Goal: Navigation & Orientation: Find specific page/section

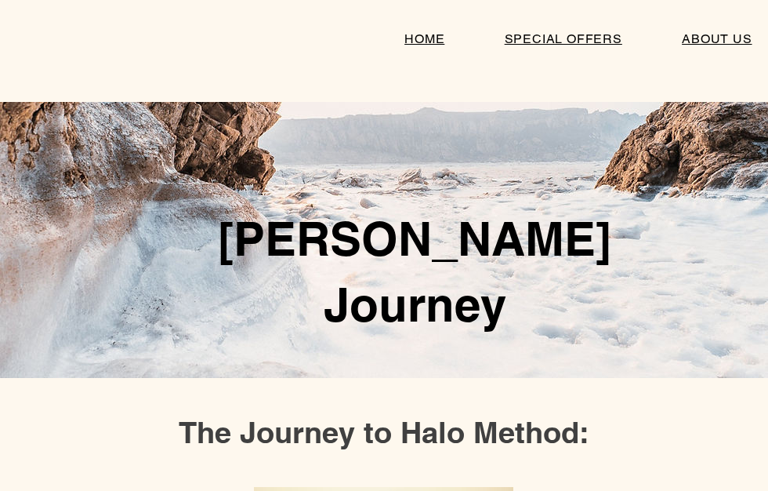
click at [564, 34] on span "SPECIAL OFFERS" at bounding box center [564, 38] width 118 height 15
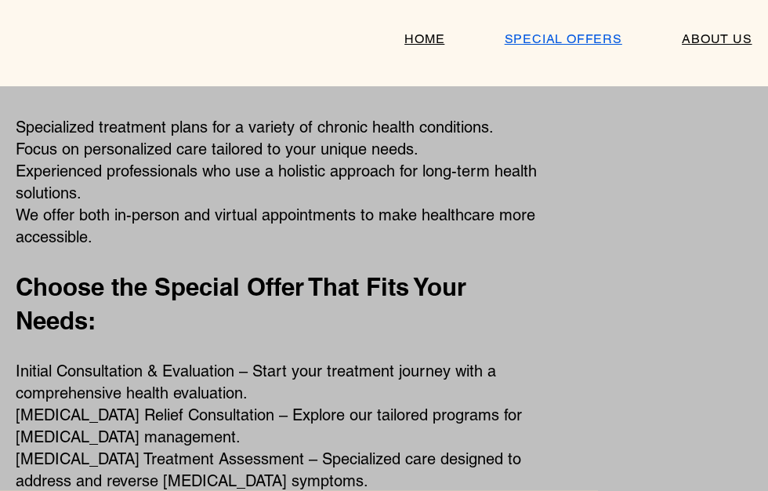
scroll to position [812, 0]
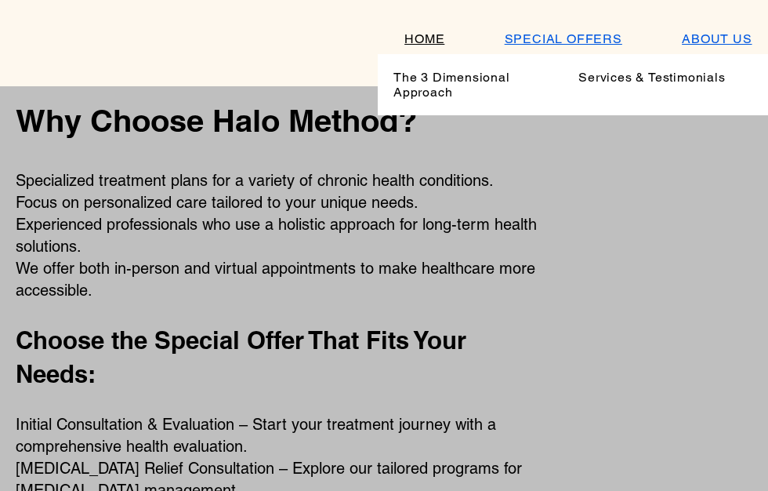
click at [628, 83] on span "Services & Testimonials" at bounding box center [651, 77] width 147 height 15
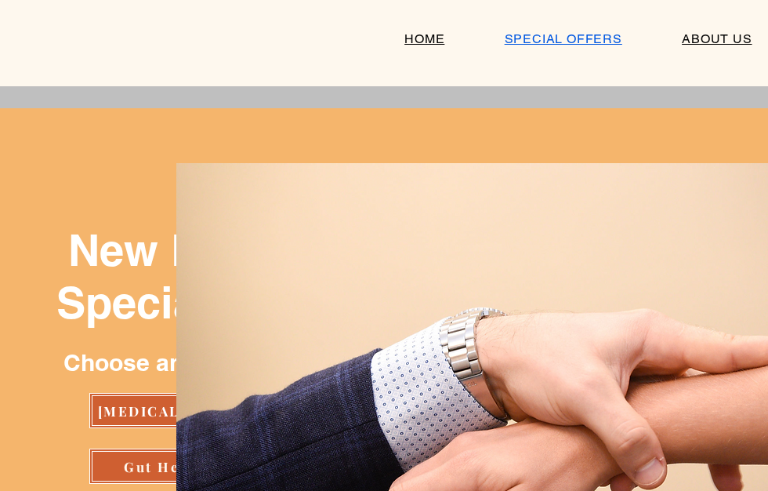
click at [423, 31] on span "HOME" at bounding box center [424, 38] width 40 height 15
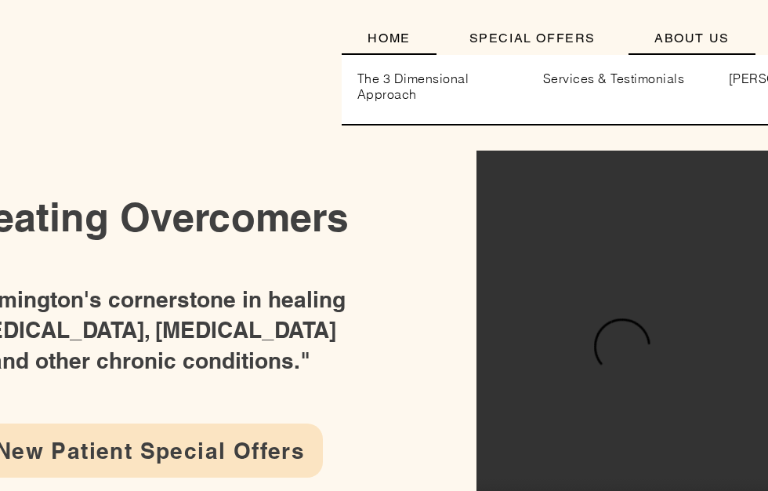
scroll to position [5, 0]
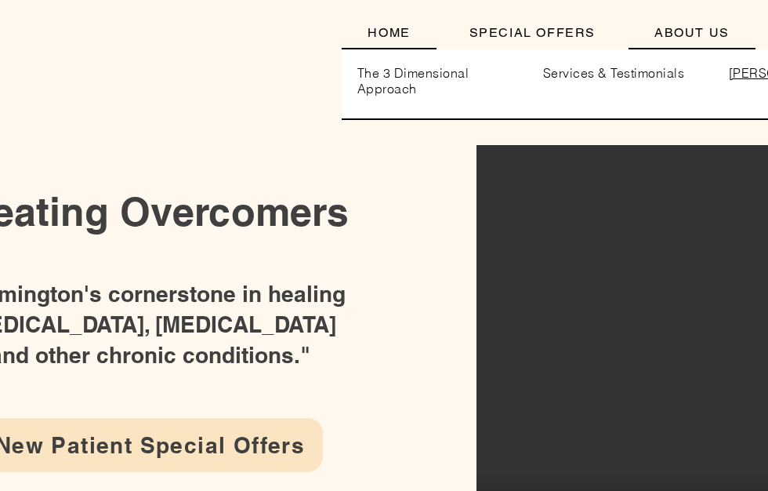
click at [753, 72] on span "[PERSON_NAME]" at bounding box center [782, 73] width 106 height 16
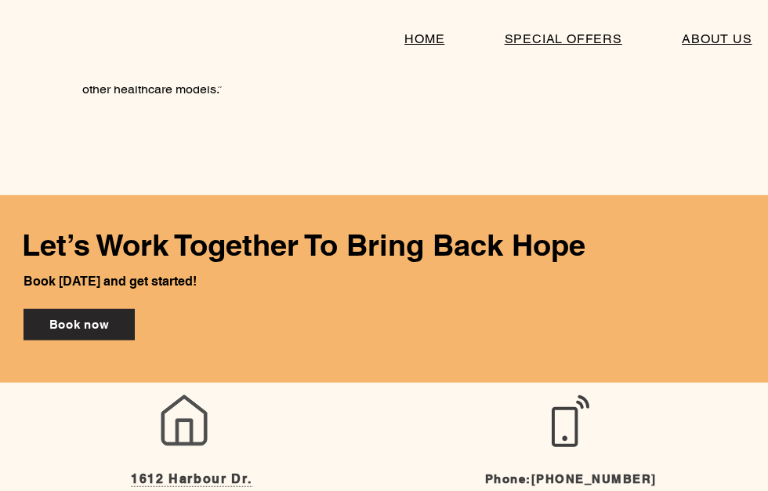
scroll to position [1131, 0]
click at [225, 477] on span "1612 Harbour Dr." at bounding box center [191, 479] width 121 height 16
click at [200, 473] on span "1612 Harbour Dr." at bounding box center [191, 479] width 121 height 16
click at [198, 477] on span "1612 Harbour Dr." at bounding box center [191, 479] width 121 height 16
click at [215, 479] on span "1612 Harbour Dr." at bounding box center [191, 479] width 121 height 16
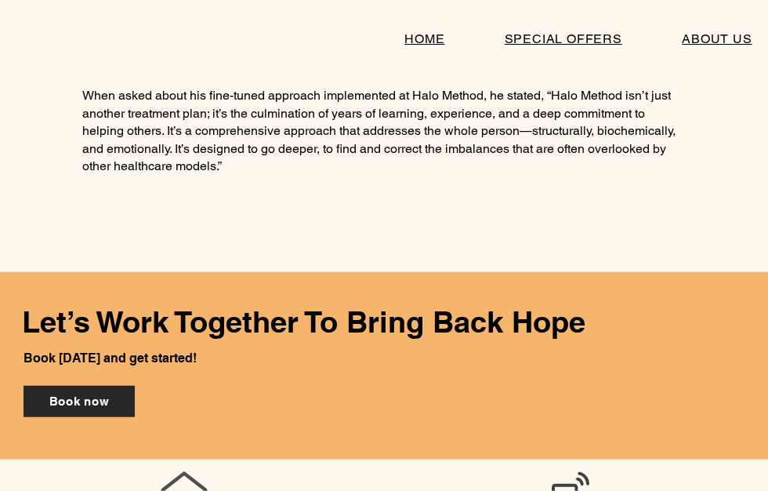
scroll to position [1187, 0]
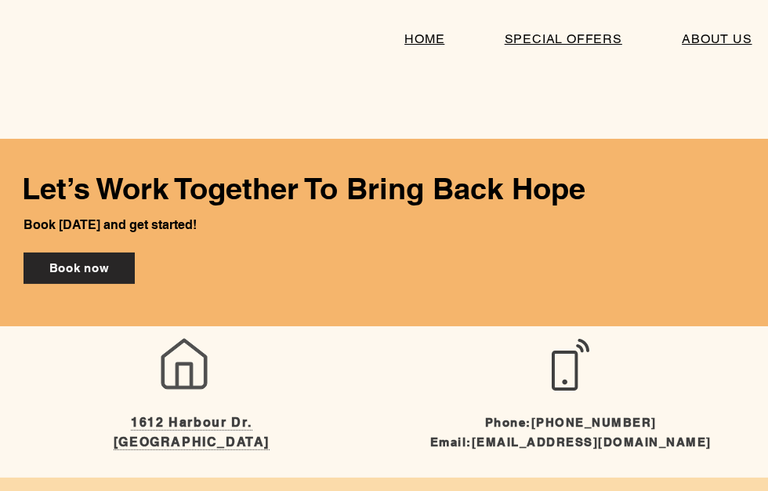
click at [161, 415] on span "1612 Harbour Dr." at bounding box center [191, 423] width 121 height 16
click at [151, 415] on span "1612 Harbour Dr." at bounding box center [191, 423] width 121 height 16
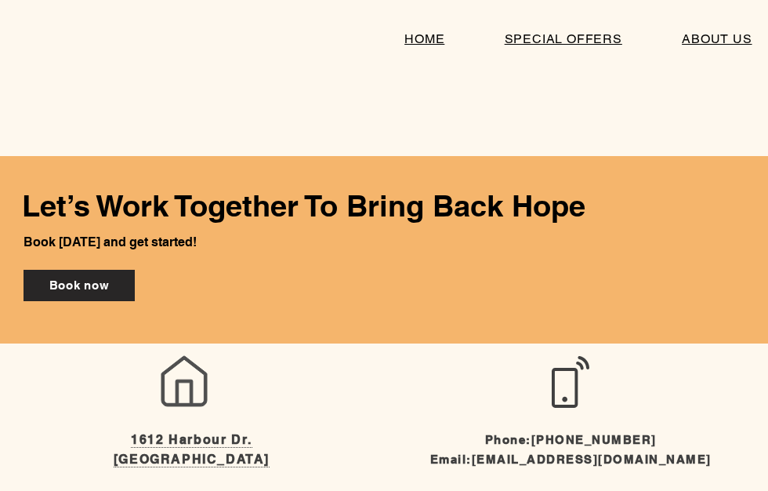
scroll to position [0, 0]
